Goal: Task Accomplishment & Management: Use online tool/utility

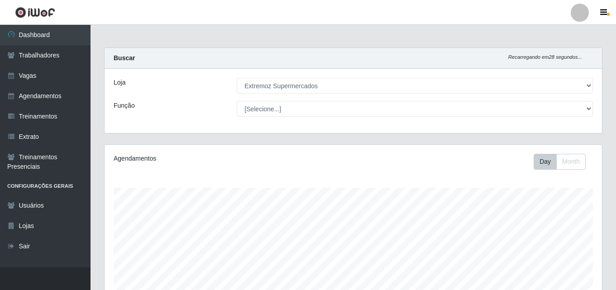
select select "519"
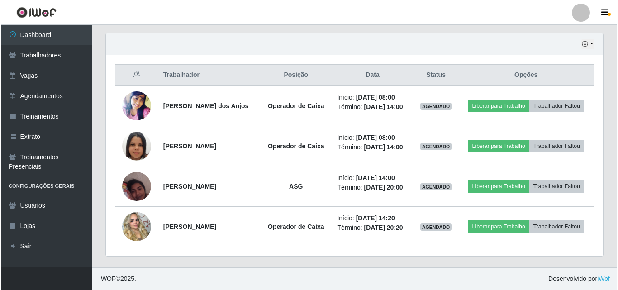
scroll to position [188, 498]
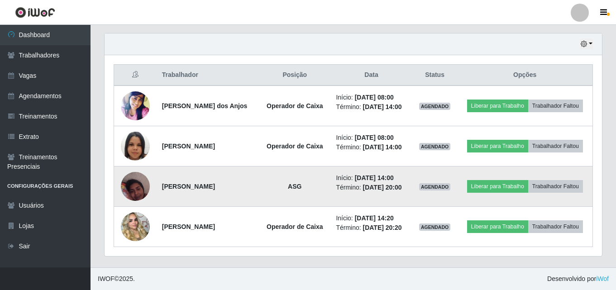
click at [132, 188] on img at bounding box center [135, 186] width 29 height 38
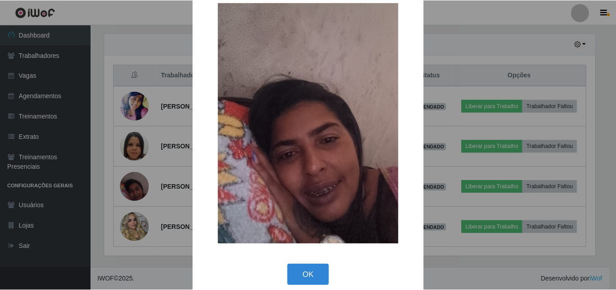
scroll to position [30, 0]
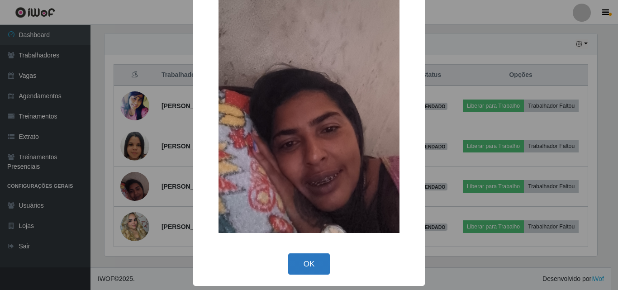
click at [299, 267] on button "OK" at bounding box center [309, 264] width 42 height 21
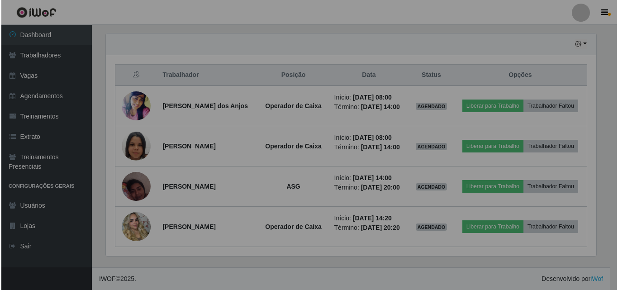
scroll to position [188, 498]
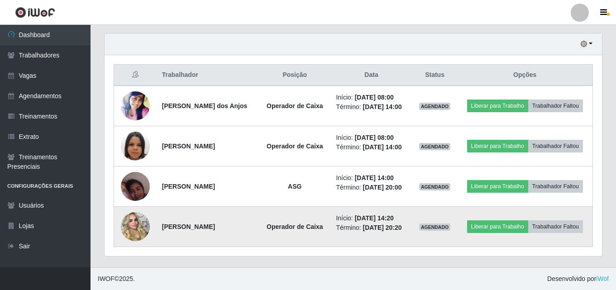
click at [131, 224] on img at bounding box center [135, 227] width 29 height 52
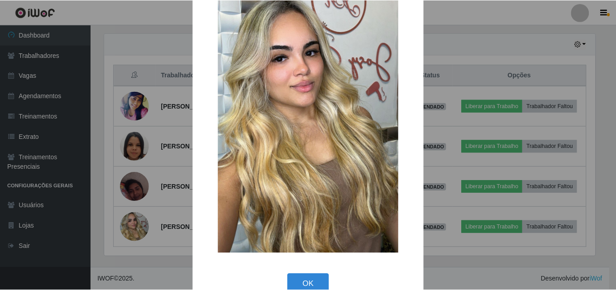
scroll to position [111, 0]
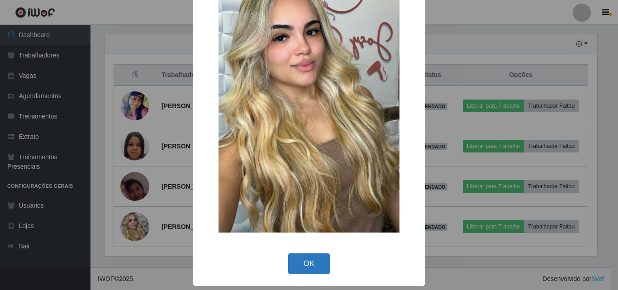
click at [304, 262] on button "OK" at bounding box center [309, 264] width 42 height 21
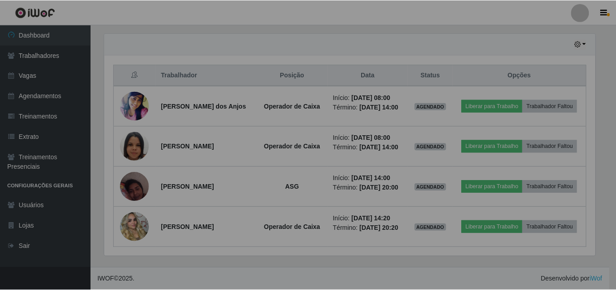
scroll to position [188, 498]
